Goal: Browse casually: Explore the website without a specific task or goal

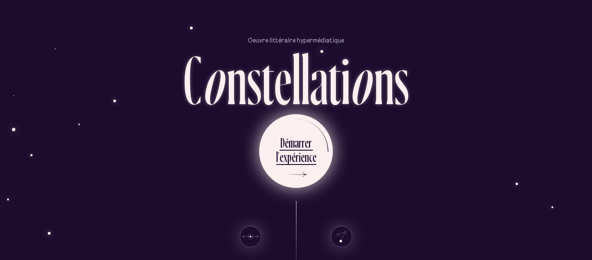
click at [296, 141] on div "a" at bounding box center [297, 142] width 4 height 17
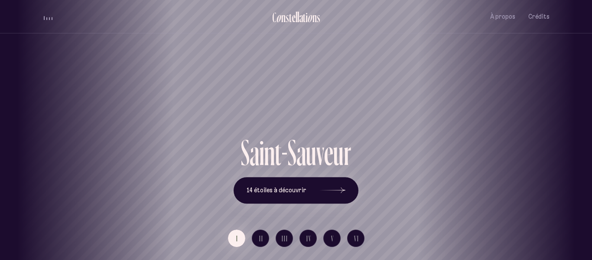
click at [311, 217] on div "[GEOGRAPHIC_DATA] [GEOGRAPHIC_DATA] [GEOGRAPHIC_DATA][PERSON_NAME][GEOGRAPHIC_D…" at bounding box center [296, 130] width 592 height 260
click at [310, 104] on h1 "Saint-Sauveur" at bounding box center [295, 103] width 553 height 36
click at [488, 139] on div "S a i n t - S a u v e u r 14 étoiles à découvrir" at bounding box center [295, 168] width 507 height 69
click at [479, 165] on div "S a i n t - S a u v e u r 14 étoiles à découvrir" at bounding box center [295, 168] width 507 height 69
drag, startPoint x: 479, startPoint y: 165, endPoint x: 354, endPoint y: 143, distance: 126.7
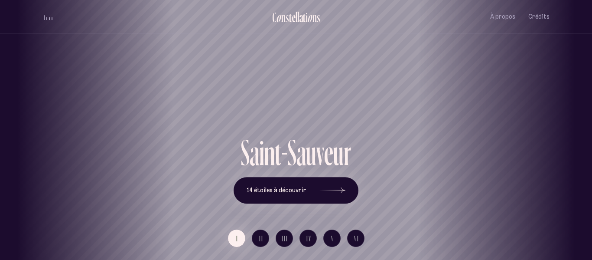
click at [354, 143] on div "S a i n t - S a u v e u r 14 étoiles à découvrir" at bounding box center [295, 168] width 507 height 69
click at [78, 175] on div "S a i n t - S a u v e u r 14 étoiles à découvrir" at bounding box center [295, 168] width 507 height 69
click at [270, 136] on div "n" at bounding box center [269, 152] width 11 height 36
click at [277, 94] on h1 "Saint-Sauveur" at bounding box center [295, 103] width 553 height 36
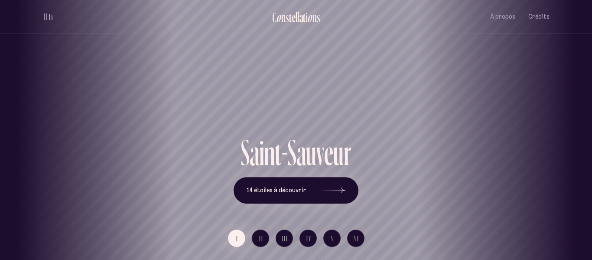
click at [321, 75] on div "Saint-Sauveur" at bounding box center [295, 103] width 579 height 62
click at [450, 126] on div "Saint-Sauveur" at bounding box center [295, 103] width 579 height 62
click at [583, 193] on div "[GEOGRAPHIC_DATA] [GEOGRAPHIC_DATA] [GEOGRAPHIC_DATA][PERSON_NAME][GEOGRAPHIC_D…" at bounding box center [296, 130] width 592 height 260
click at [505, 18] on span "À propos" at bounding box center [502, 16] width 25 height 7
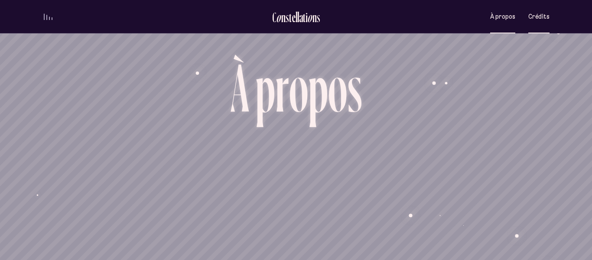
click at [543, 14] on span "Crédits" at bounding box center [538, 16] width 21 height 7
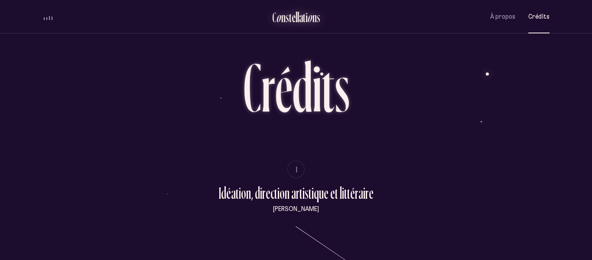
click at [300, 20] on div "a" at bounding box center [301, 17] width 4 height 14
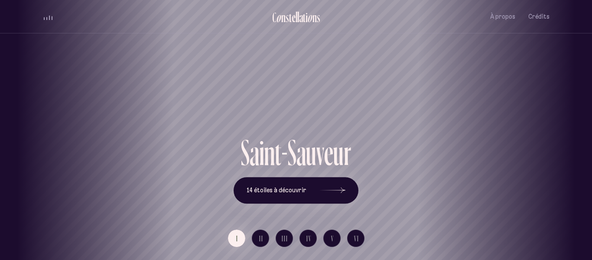
click at [282, 144] on div "[GEOGRAPHIC_DATA] [GEOGRAPHIC_DATA] [GEOGRAPHIC_DATA][PERSON_NAME][GEOGRAPHIC_D…" at bounding box center [296, 130] width 592 height 260
click at [334, 184] on icon at bounding box center [332, 190] width 26 height 65
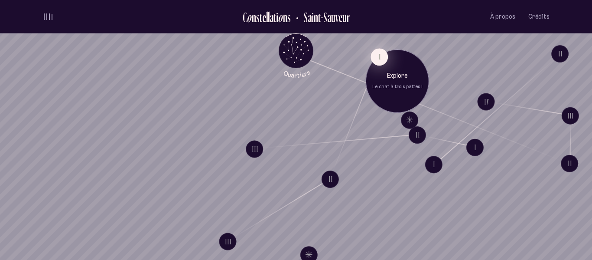
click at [380, 55] on button "I" at bounding box center [378, 56] width 17 height 17
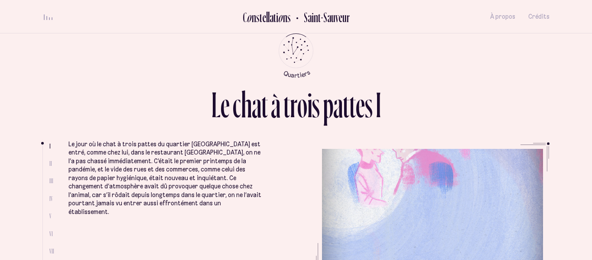
click at [250, 196] on p "Le jour où le chat à trois pattes du quartier [GEOGRAPHIC_DATA] est entré, comm…" at bounding box center [164, 178] width 193 height 76
click at [591, 103] on div "L e c h a t à t r o i s p a t t e s I I II III IV V VI VII VIII Le jour où le c…" at bounding box center [296, 130] width 592 height 260
click at [50, 163] on span "II" at bounding box center [50, 162] width 3 height 7
click at [289, 136] on div "L e c h a t à t r o i s p a t t e s I" at bounding box center [295, 114] width 507 height 55
click at [591, 94] on div "L e c h a t à t r o i s p a t t e s I I II III IV V VI VII VIII Le jour où le c…" at bounding box center [296, 130] width 592 height 260
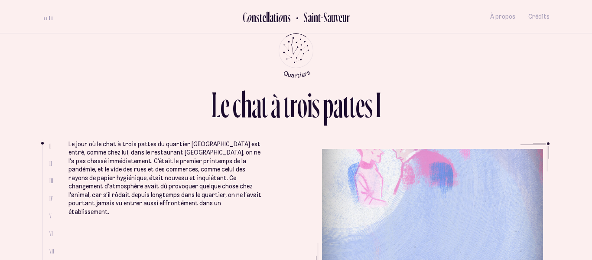
click at [591, 94] on div "L e c h a t à t r o i s p a t t e s I I II III IV V VI VII VIII Le jour où le c…" at bounding box center [296, 130] width 592 height 260
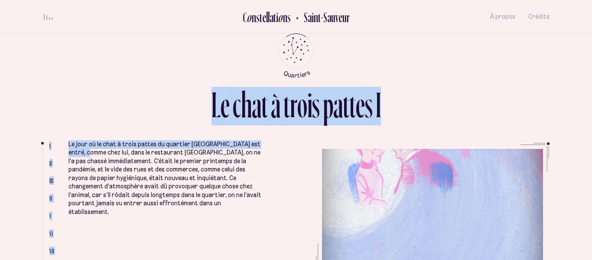
drag, startPoint x: 88, startPoint y: 150, endPoint x: 140, endPoint y: 280, distance: 140.2
click at [140, 259] on html "Loader C o n s t e l l a t i o n s [GEOGRAPHIC_DATA] À propos Crédits Menu Quar…" at bounding box center [296, 130] width 592 height 260
click at [45, 153] on ul at bounding box center [45, 208] width 7 height 128
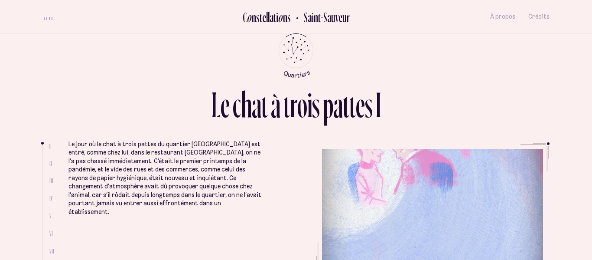
click at [51, 161] on span "II" at bounding box center [50, 162] width 3 height 7
click at [42, 145] on div "L e c h a t à t r o i s p a t t e s I I II III IV V VI VII VIII Le jour où le c…" at bounding box center [296, 130] width 520 height 260
drag, startPoint x: 42, startPoint y: 143, endPoint x: 42, endPoint y: 162, distance: 18.6
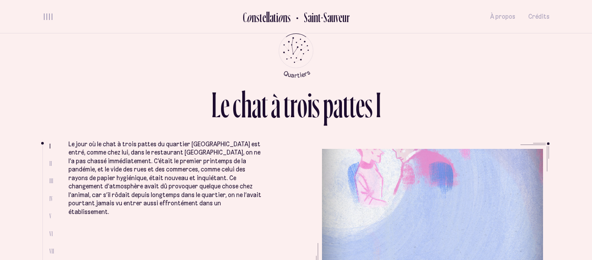
click at [42, 162] on div "L e c h a t à t r o i s p a t t e s I I II III IV V VI VII VIII Le jour où le c…" at bounding box center [296, 130] width 520 height 260
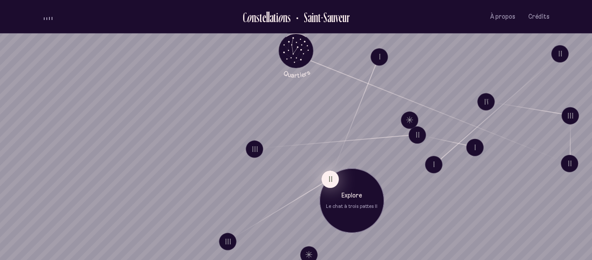
click at [325, 183] on button "II" at bounding box center [330, 178] width 17 height 17
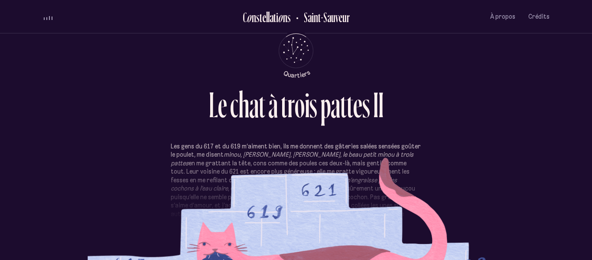
click at [327, 150] on em "minou, [PERSON_NAME], [PERSON_NAME], le beau petit minou à trois pattes" at bounding box center [292, 158] width 243 height 16
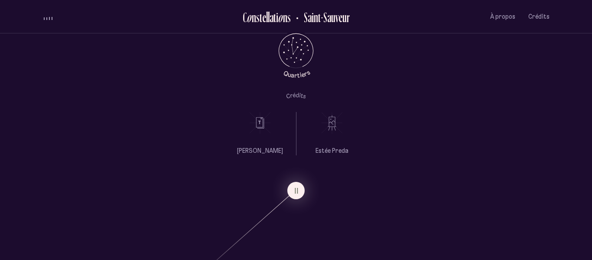
click at [430, 148] on div "[PERSON_NAME] [PERSON_NAME]" at bounding box center [296, 129] width 592 height 51
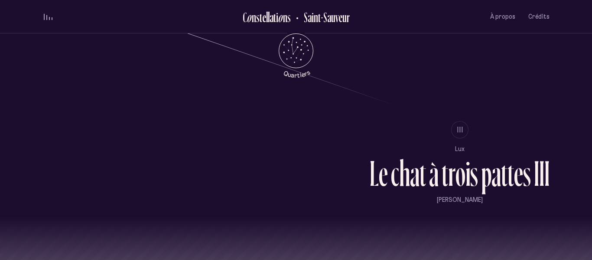
scroll to position [762, 0]
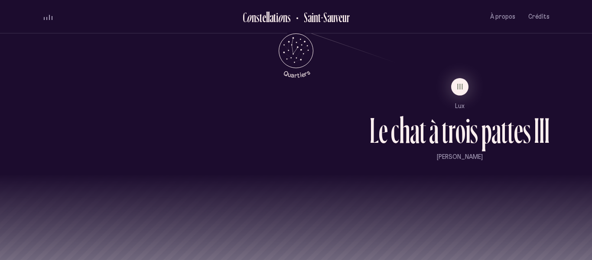
click at [507, 141] on div "t" at bounding box center [510, 130] width 6 height 36
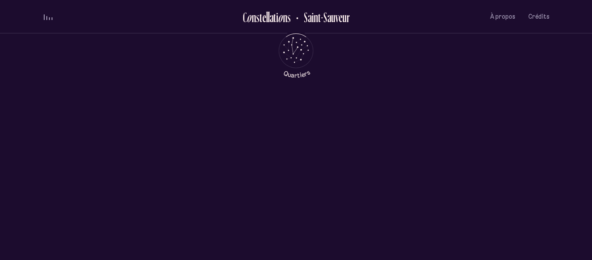
scroll to position [0, 0]
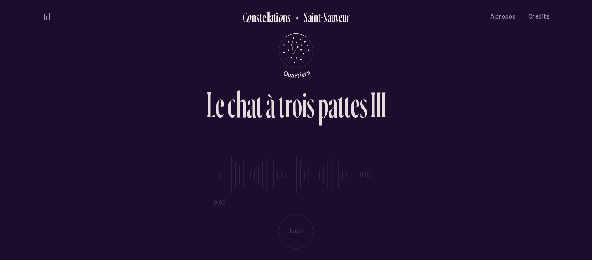
click at [360, 128] on div "L e c h a t à t r o i s p a t t e s I I I" at bounding box center [296, 108] width 180 height 42
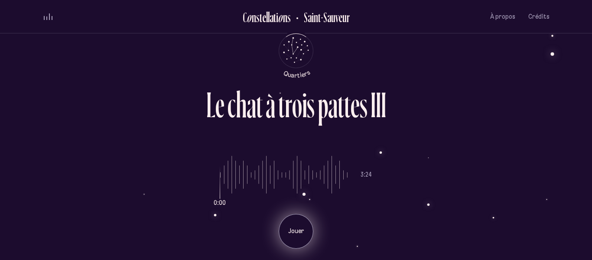
click at [304, 228] on p "Jouer" at bounding box center [296, 231] width 22 height 9
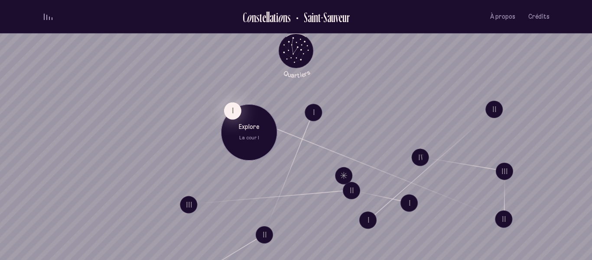
click at [230, 109] on button "I" at bounding box center [232, 110] width 17 height 17
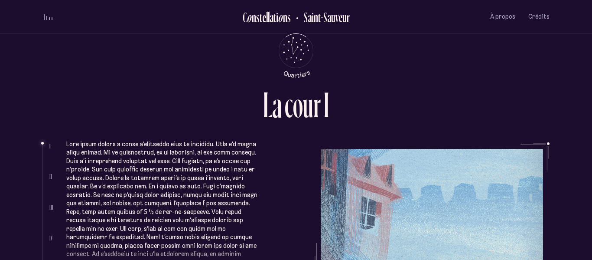
click at [109, 162] on p at bounding box center [163, 207] width 194 height 135
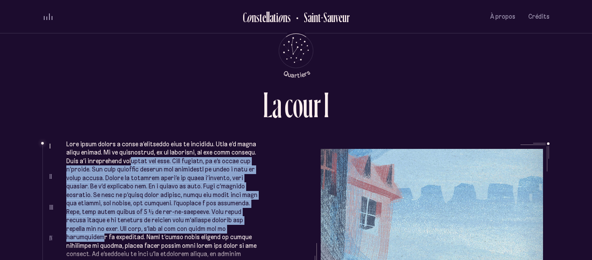
drag, startPoint x: 109, startPoint y: 162, endPoint x: 133, endPoint y: 231, distance: 72.2
click at [133, 231] on p at bounding box center [163, 207] width 194 height 135
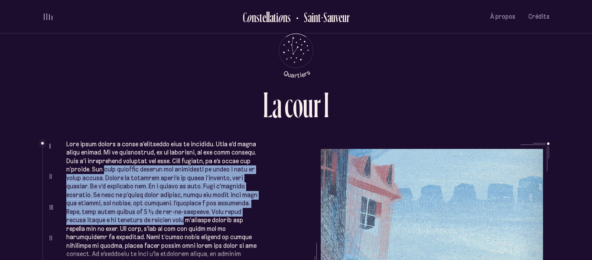
drag, startPoint x: 78, startPoint y: 222, endPoint x: 76, endPoint y: 173, distance: 49.0
click at [76, 173] on p at bounding box center [163, 207] width 194 height 135
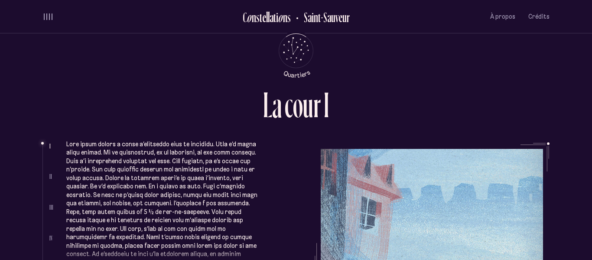
click at [22, 170] on div "L a c o u r I I II III IV V Complètement sous le charme, elle avait signé le ba…" at bounding box center [296, 130] width 592 height 260
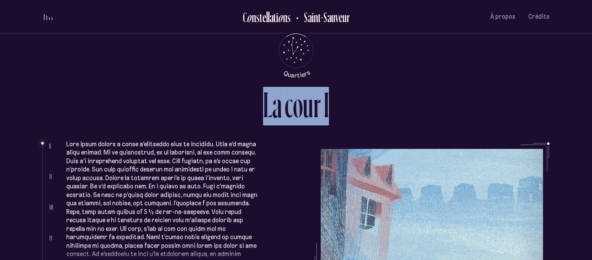
drag, startPoint x: 22, startPoint y: 170, endPoint x: 34, endPoint y: 119, distance: 52.5
click at [34, 119] on div "L a c o u r I I II III IV V Complètement sous le charme, elle avait signé le ba…" at bounding box center [296, 130] width 592 height 260
click at [591, 65] on div "L a c o u r I I II III IV V Complètement sous le charme, elle avait signé le ba…" at bounding box center [296, 130] width 592 height 260
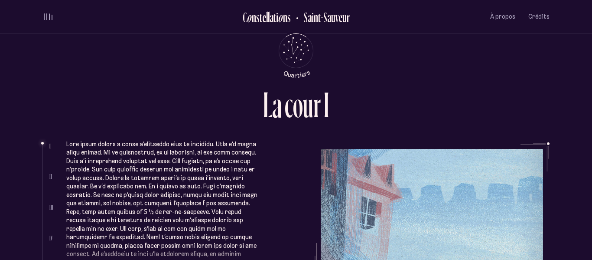
click at [464, 168] on ul "Complètement sous le charme, elle avait signé le bail sur-le-champ et ce havre …" at bounding box center [307, 207] width 483 height 130
click at [69, 193] on p at bounding box center [163, 207] width 194 height 135
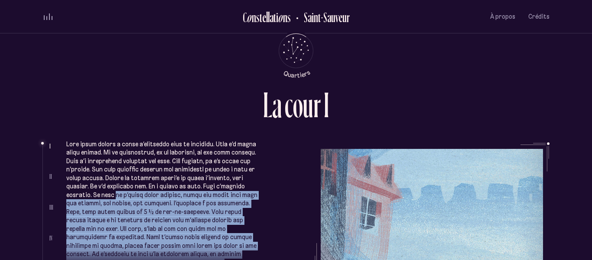
drag, startPoint x: 69, startPoint y: 193, endPoint x: 261, endPoint y: 258, distance: 202.1
click at [261, 258] on ul "Complètement sous le charme, elle avait signé le bail sur-le-champ et ce havre …" at bounding box center [307, 207] width 483 height 130
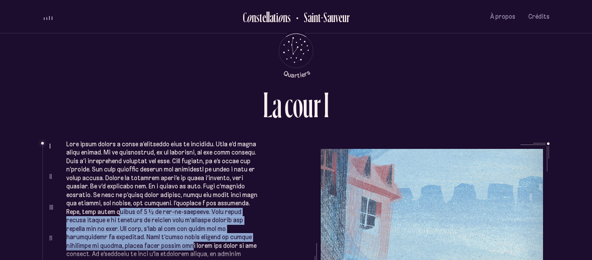
drag, startPoint x: 214, startPoint y: 237, endPoint x: 220, endPoint y: 201, distance: 36.9
click at [220, 201] on p at bounding box center [163, 207] width 194 height 135
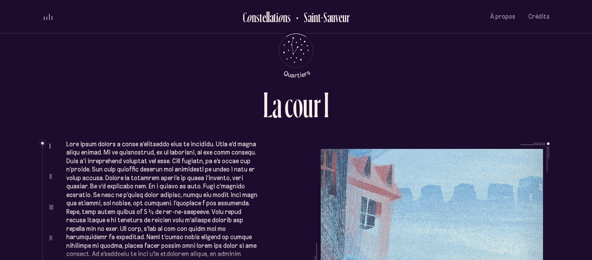
click at [220, 201] on p at bounding box center [163, 207] width 194 height 135
click at [161, 171] on p at bounding box center [163, 207] width 194 height 135
drag, startPoint x: 80, startPoint y: 80, endPoint x: 122, endPoint y: 141, distance: 74.2
click at [122, 141] on div "L a c o u r I I II III IV V Complètement sous le charme, elle avait signé le ba…" at bounding box center [296, 130] width 520 height 260
click at [123, 139] on div "L a c o u r I" at bounding box center [295, 114] width 507 height 55
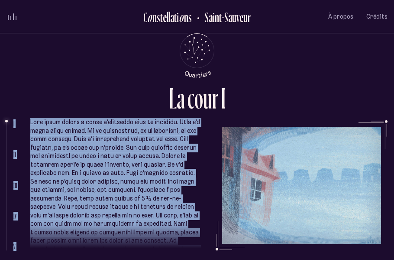
drag, startPoint x: 393, startPoint y: 74, endPoint x: 375, endPoint y: 141, distance: 69.5
click at [375, 141] on div "L a c o u r I I II III IV V Complètement sous le charme, elle avait signé le ba…" at bounding box center [197, 130] width 394 height 260
click at [375, 141] on ul "Complètement sous le charme, elle avait signé le bail sur-le-champ et ce havre …" at bounding box center [208, 185] width 357 height 130
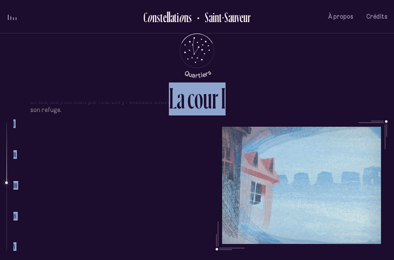
scroll to position [593, 0]
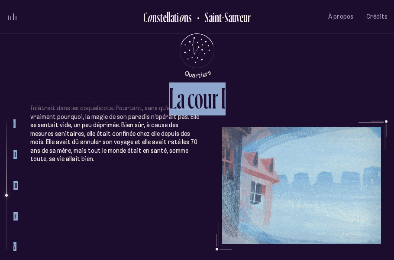
drag, startPoint x: 47, startPoint y: 132, endPoint x: 162, endPoint y: 94, distance: 121.0
click at [162, 94] on div "L a c o u r I I II III IV V Complètement sous le charme, elle avait signé le ba…" at bounding box center [197, 130] width 394 height 260
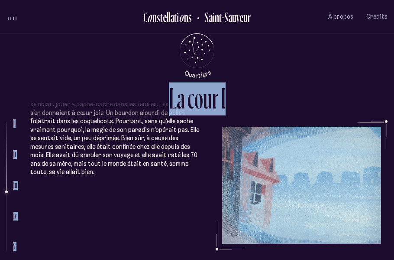
click at [18, 179] on li "I II III IV V" at bounding box center [18, 185] width 24 height 130
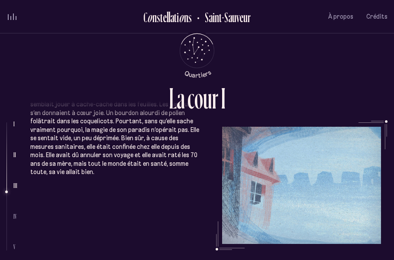
click at [17, 156] on li "I II III IV V" at bounding box center [18, 185] width 24 height 130
drag, startPoint x: 7, startPoint y: 192, endPoint x: 6, endPoint y: 165, distance: 27.3
click at [6, 165] on li at bounding box center [6, 157] width 0 height 71
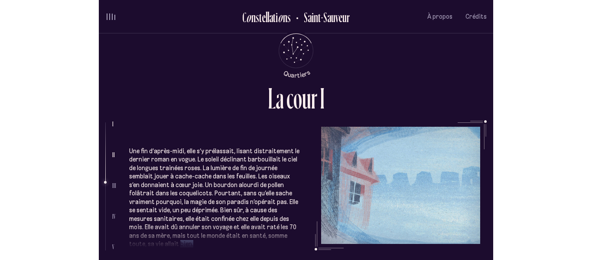
scroll to position [496, 0]
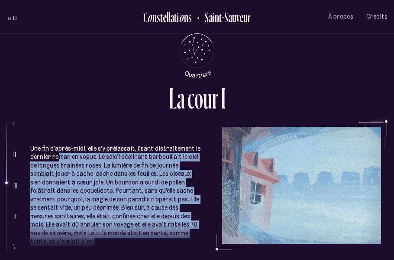
drag, startPoint x: 66, startPoint y: 160, endPoint x: 58, endPoint y: 147, distance: 14.8
click at [58, 147] on p "Une fin d’après-midi, elle s’y prélassait, lisant distraitement le dernier roma…" at bounding box center [116, 194] width 172 height 101
click at [94, 199] on p "Une fin d’après-midi, elle s’y prélassait, lisant distraitement le dernier roma…" at bounding box center [116, 194] width 172 height 101
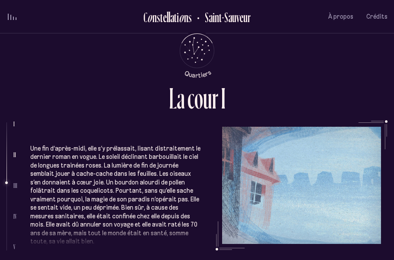
click at [17, 151] on li "I II III IV V" at bounding box center [18, 185] width 24 height 130
click at [14, 156] on span "II" at bounding box center [14, 154] width 3 height 7
click at [16, 168] on ul "I II III IV V" at bounding box center [15, 185] width 4 height 130
click at [15, 185] on span "III" at bounding box center [15, 185] width 4 height 7
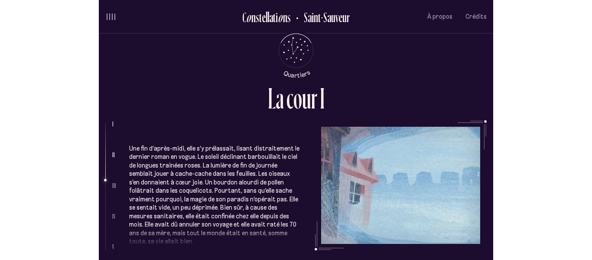
scroll to position [479, 0]
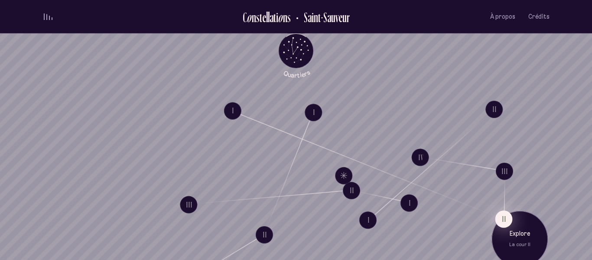
click at [502, 221] on button "II" at bounding box center [503, 218] width 17 height 17
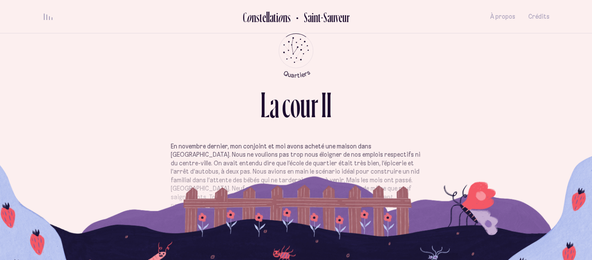
click at [303, 149] on p "En novembre dernier, mon conjoint et moi avons acheté une maison dans [GEOGRAPH…" at bounding box center [296, 180] width 250 height 76
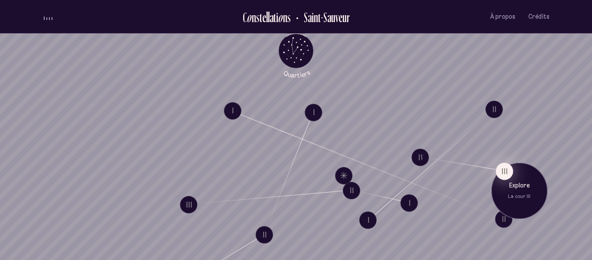
click at [504, 173] on button "III" at bounding box center [504, 170] width 17 height 17
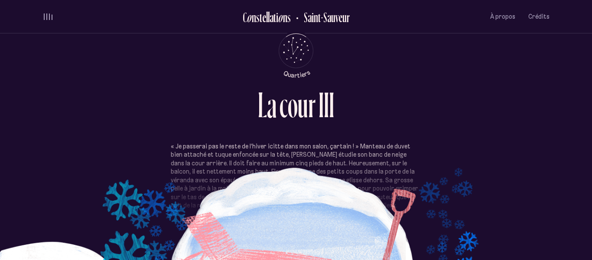
drag, startPoint x: 296, startPoint y: 153, endPoint x: 313, endPoint y: 192, distance: 43.6
click at [313, 192] on p "« Je passerai pas le reste de l’hiver icitte dans mon salon, çartain ! » Mantea…" at bounding box center [296, 176] width 250 height 68
click at [243, 145] on p "« Je passerai pas le reste de l’hiver icitte dans mon salon, çartain ! » Mantea…" at bounding box center [296, 176] width 250 height 68
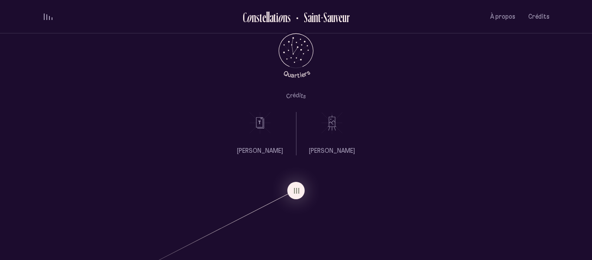
click at [261, 124] on use at bounding box center [260, 122] width 21 height 21
click at [369, 149] on div "[PERSON_NAME] [PERSON_NAME]" at bounding box center [296, 129] width 592 height 51
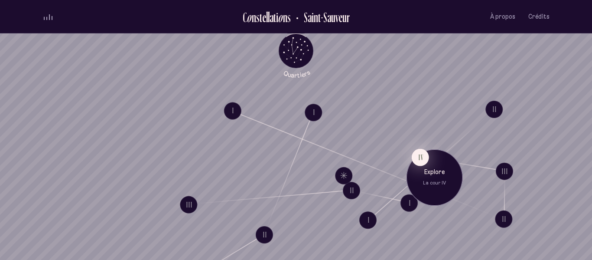
click at [422, 159] on button "IV" at bounding box center [420, 156] width 17 height 17
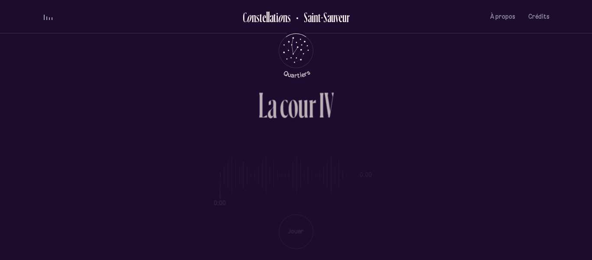
click at [591, 94] on div "L a c o u r I V 0:00 0:00 Jouer" at bounding box center [295, 130] width 591 height 260
click at [289, 243] on div "0:00 0:00 Jouer" at bounding box center [295, 195] width 507 height 106
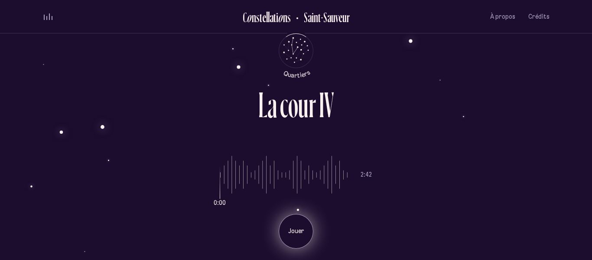
click at [296, 226] on div "Jouer" at bounding box center [296, 231] width 35 height 35
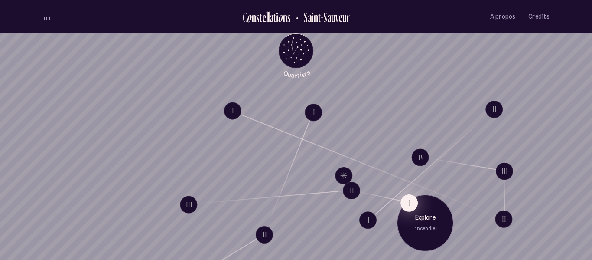
click at [407, 205] on button "I" at bounding box center [408, 202] width 17 height 17
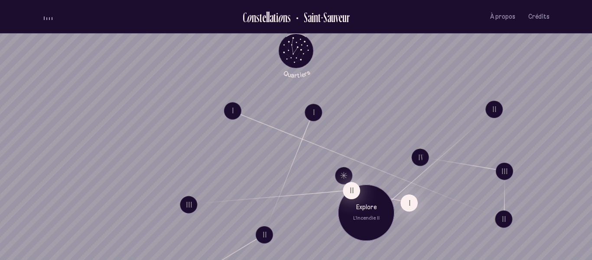
click at [352, 188] on button "II" at bounding box center [351, 190] width 17 height 17
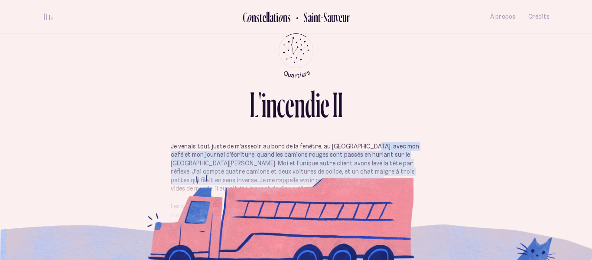
drag, startPoint x: 368, startPoint y: 146, endPoint x: 370, endPoint y: 179, distance: 33.0
click at [370, 179] on p "Je venais tout juste de m’asseoir au bord de la fenêtre, au [GEOGRAPHIC_DATA], …" at bounding box center [296, 167] width 250 height 51
click at [273, 179] on p "Je venais tout juste de m’asseoir au bord de la fenêtre, au [GEOGRAPHIC_DATA], …" at bounding box center [296, 167] width 250 height 51
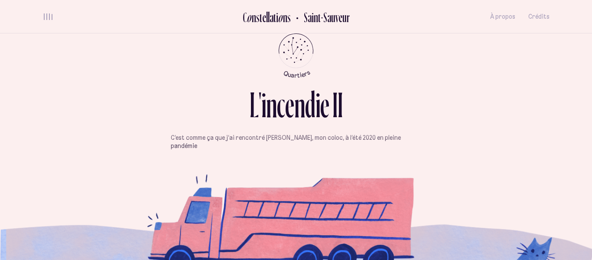
scroll to position [225, 0]
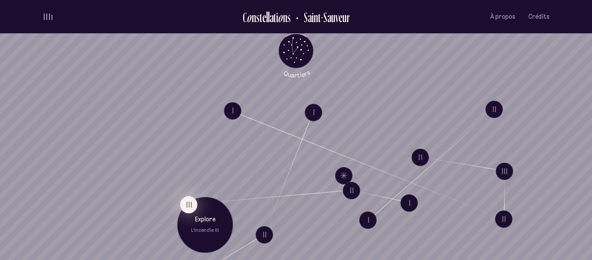
click at [185, 206] on button "III" at bounding box center [188, 203] width 17 height 17
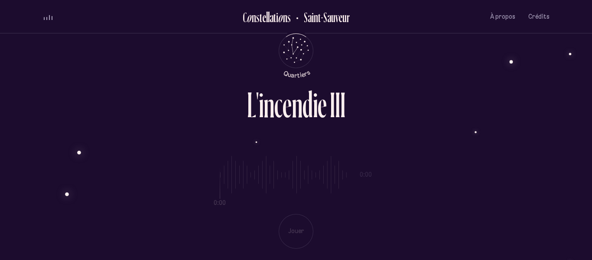
click at [302, 221] on div "0:00 0:00 Jouer" at bounding box center [295, 195] width 507 height 106
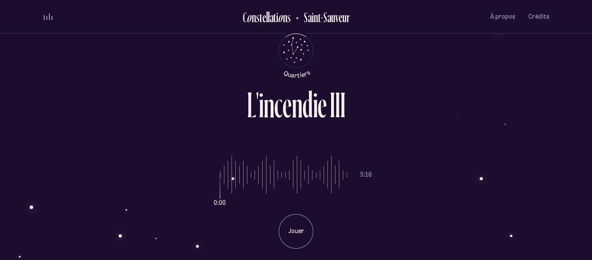
click at [299, 229] on p "Jouer" at bounding box center [296, 231] width 22 height 9
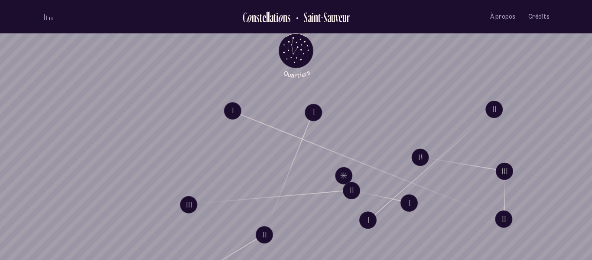
click at [50, 19] on div "volume audio" at bounding box center [48, 16] width 9 height 6
click at [42, 18] on button "volume audio" at bounding box center [47, 16] width 11 height 9
click at [306, 56] on icon "Quartiers" at bounding box center [296, 65] width 51 height 26
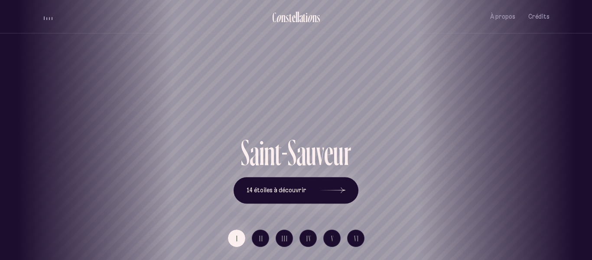
click at [375, 211] on div "S a i n t - S a u v e u r 14 étoiles à découvrir I II III IV V VI" at bounding box center [296, 196] width 520 height 125
click at [267, 200] on button "14 étoiles à découvrir" at bounding box center [296, 190] width 125 height 27
click at [257, 237] on div "[GEOGRAPHIC_DATA] [GEOGRAPHIC_DATA] [GEOGRAPHIC_DATA][PERSON_NAME][GEOGRAPHIC_D…" at bounding box center [296, 130] width 592 height 260
click at [263, 240] on button "II" at bounding box center [260, 237] width 17 height 17
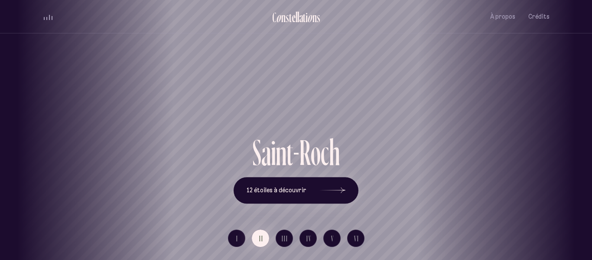
click at [288, 114] on h1 "Saint-Roch" at bounding box center [295, 103] width 553 height 36
click at [335, 194] on icon at bounding box center [332, 190] width 26 height 65
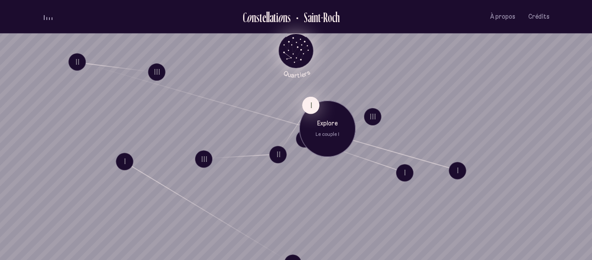
click at [308, 101] on button "I" at bounding box center [310, 104] width 17 height 17
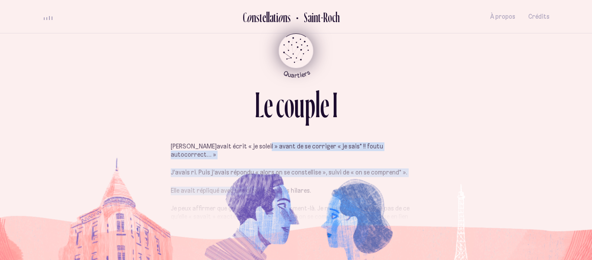
drag, startPoint x: 256, startPoint y: 147, endPoint x: 272, endPoint y: 190, distance: 46.2
click at [260, 142] on p "[PERSON_NAME]avait écrit « je soleil » avant de se corriger « je sais* !! foutu…" at bounding box center [296, 150] width 250 height 17
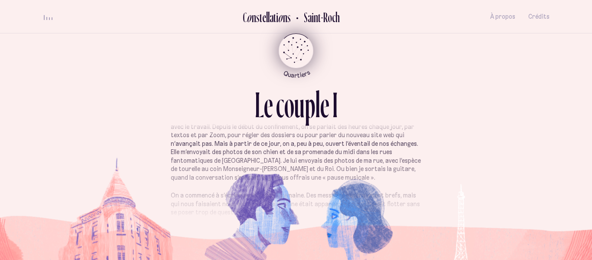
scroll to position [104, 0]
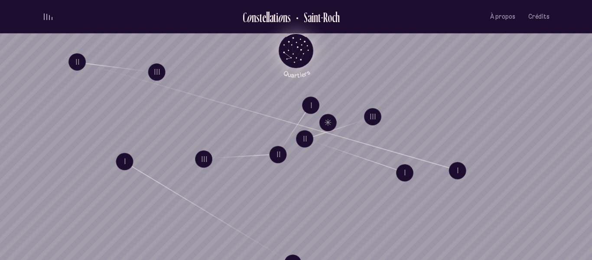
click at [52, 14] on div "volume audio" at bounding box center [48, 16] width 9 height 6
click at [42, 20] on div "C o n s t e l l a t i o n s [GEOGRAPHIC_DATA] À propos Crédits Menu Quartiers" at bounding box center [296, 16] width 520 height 33
click at [50, 16] on button "volume audio" at bounding box center [47, 16] width 11 height 9
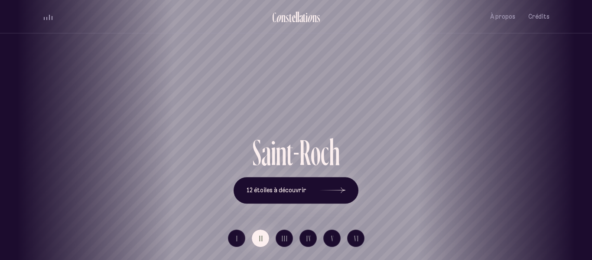
click at [491, 138] on div "[GEOGRAPHIC_DATA] [GEOGRAPHIC_DATA] [GEOGRAPHIC_DATA][PERSON_NAME][GEOGRAPHIC_D…" at bounding box center [296, 130] width 592 height 260
click at [284, 240] on span "III" at bounding box center [285, 237] width 6 height 7
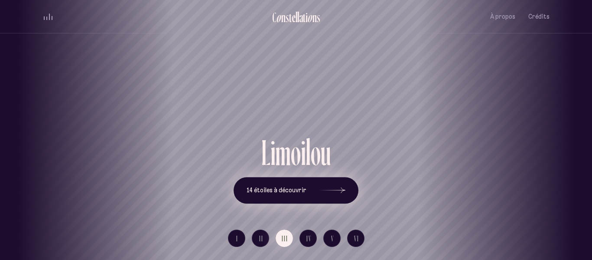
click at [341, 195] on icon at bounding box center [332, 190] width 26 height 65
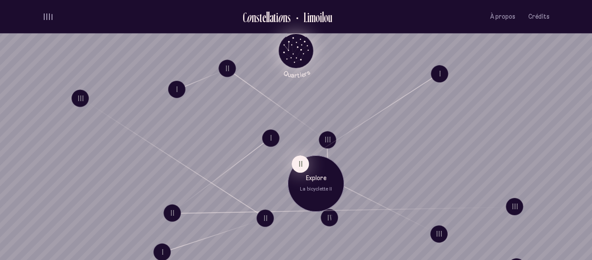
click at [299, 167] on button "II" at bounding box center [300, 163] width 17 height 17
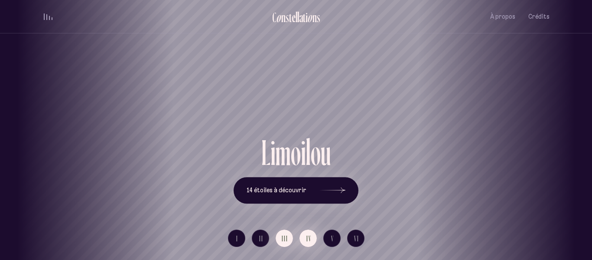
click at [308, 235] on span "IV" at bounding box center [308, 237] width 5 height 7
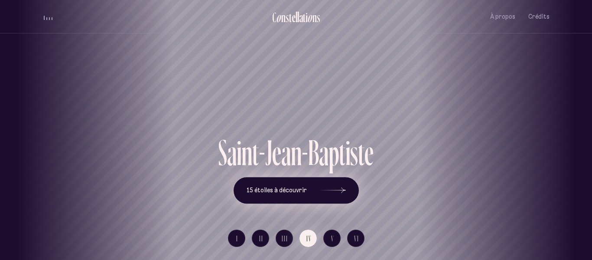
click at [341, 192] on use at bounding box center [343, 190] width 4 height 6
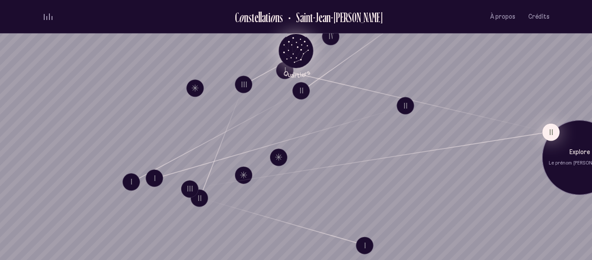
click at [543, 133] on button "II" at bounding box center [550, 131] width 17 height 17
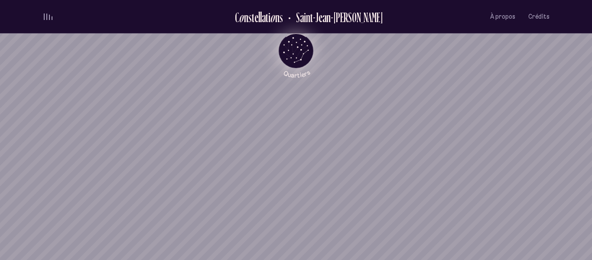
click at [556, 136] on div "Explore Le prénom [PERSON_NAME]" at bounding box center [579, 163] width 75 height 75
